Goal: Task Accomplishment & Management: Use online tool/utility

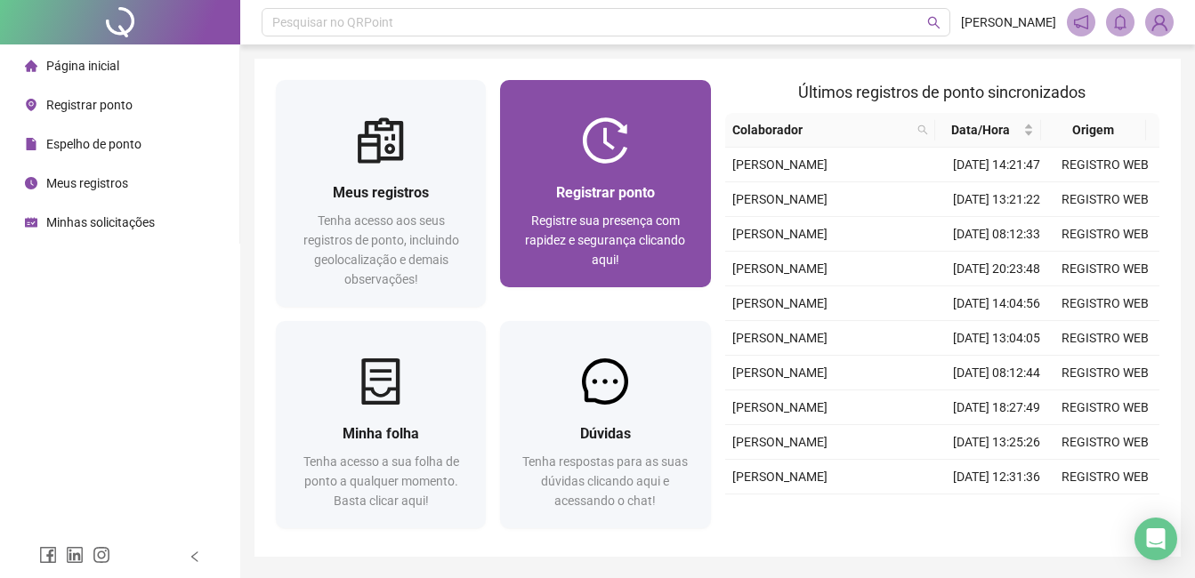
click at [610, 230] on div "Registre sua presença com rapidez e segurança clicando aqui!" at bounding box center [604, 240] width 167 height 59
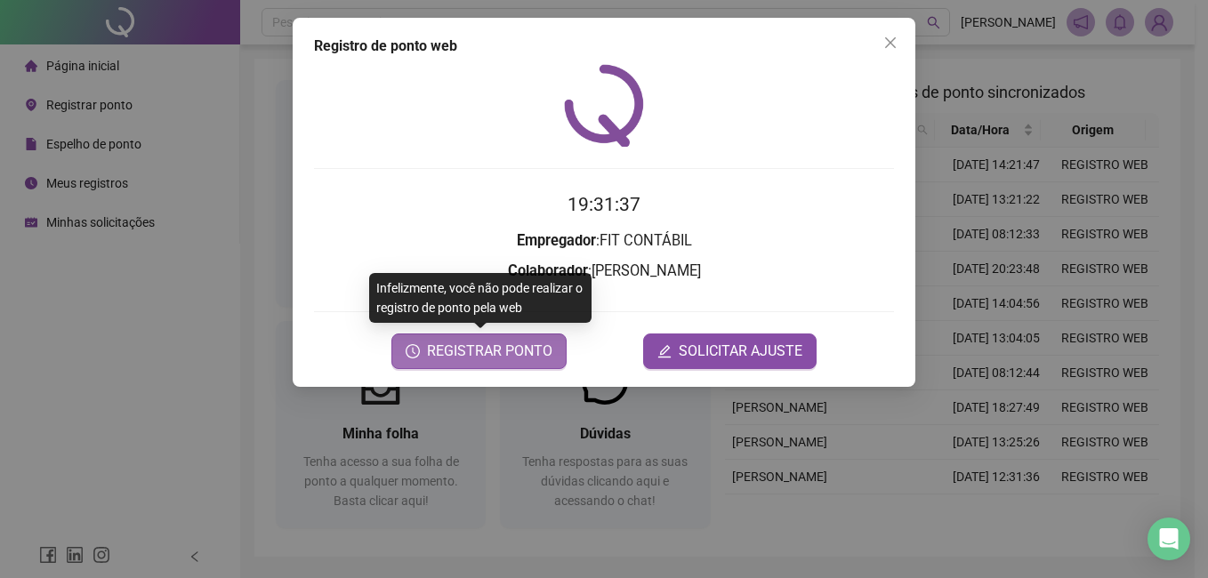
click at [498, 358] on span "REGISTRAR PONTO" at bounding box center [489, 351] width 125 height 21
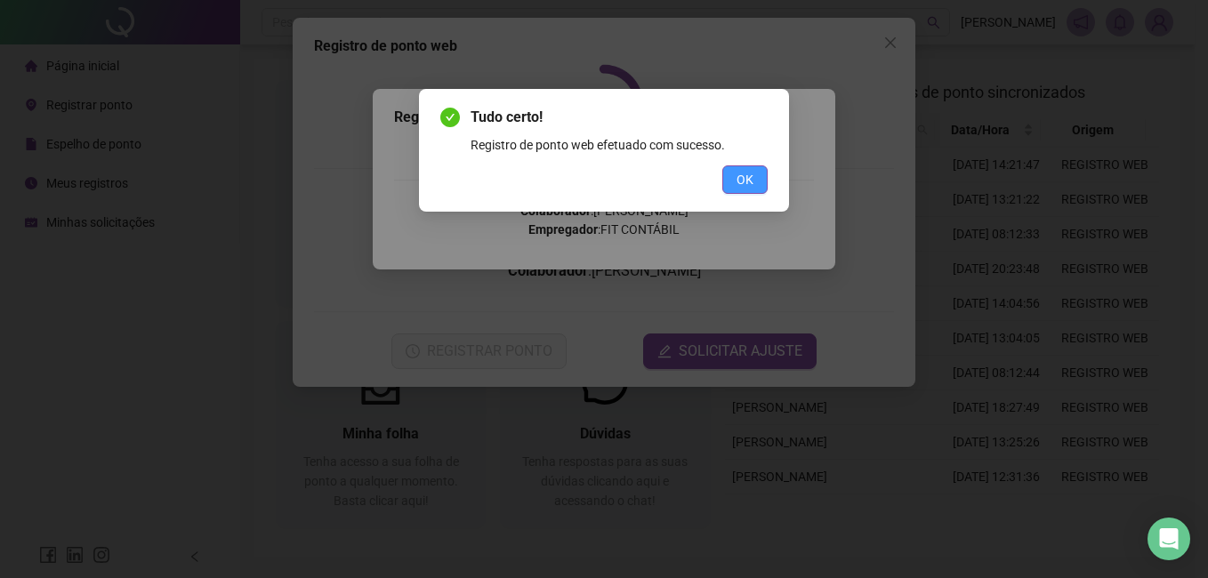
click at [738, 178] on span "OK" at bounding box center [745, 180] width 17 height 20
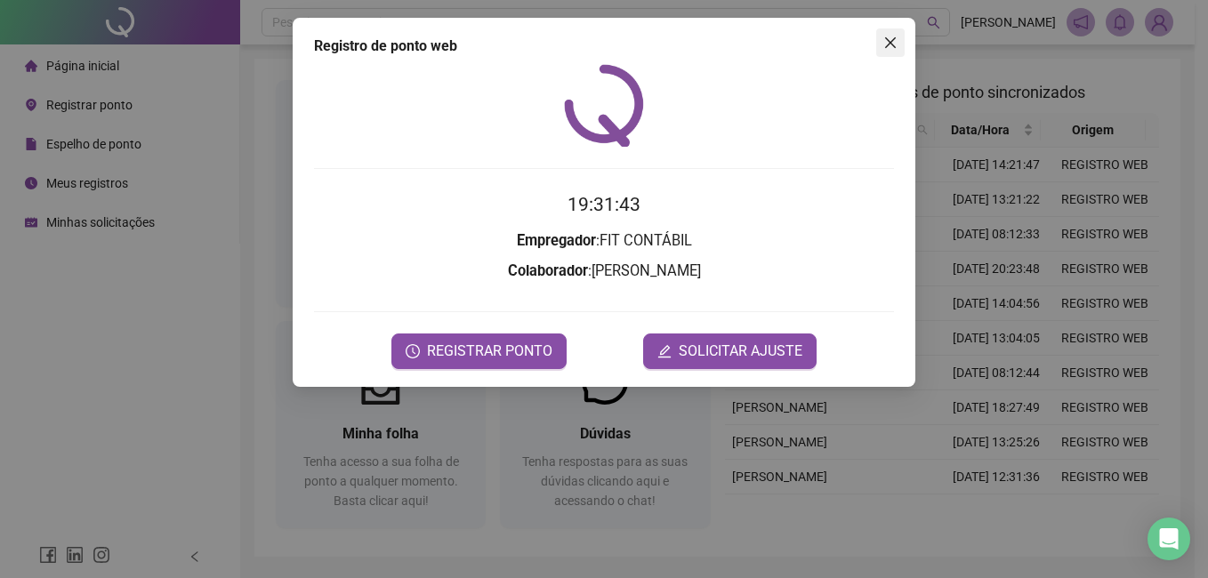
click at [899, 44] on span "Close" at bounding box center [891, 43] width 28 height 14
